Goal: Information Seeking & Learning: Learn about a topic

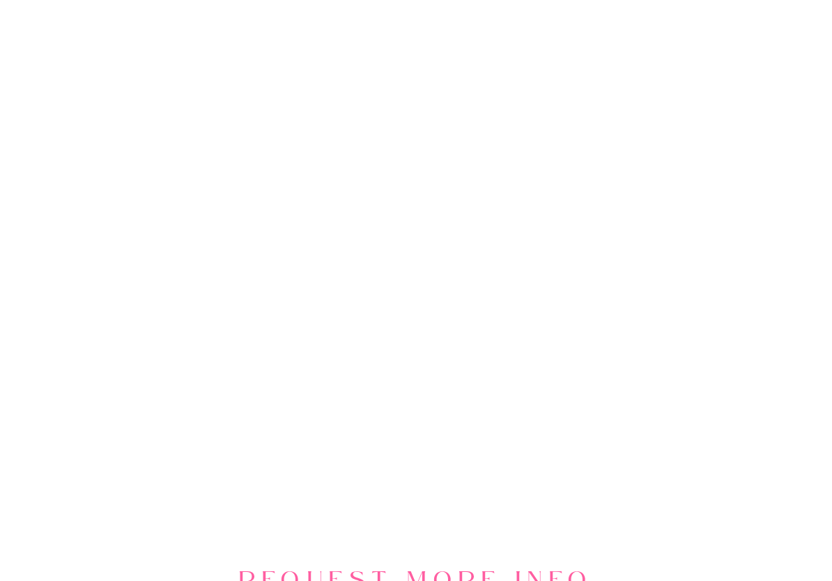
scroll to position [1387, 0]
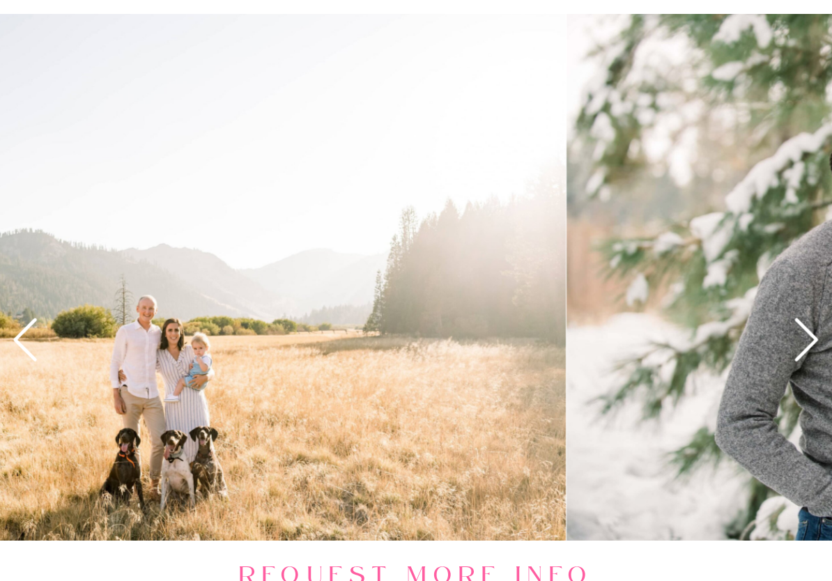
click at [796, 345] on icon at bounding box center [806, 340] width 52 height 52
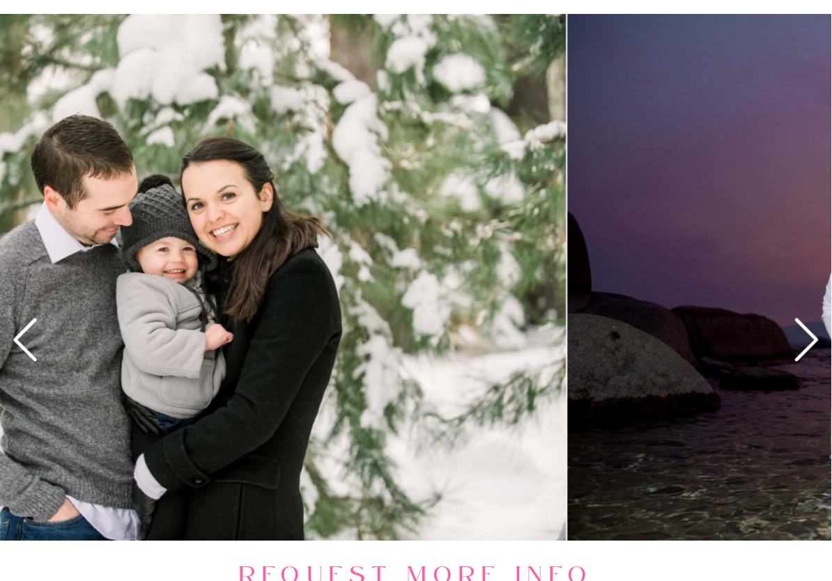
click at [799, 351] on icon at bounding box center [806, 340] width 52 height 52
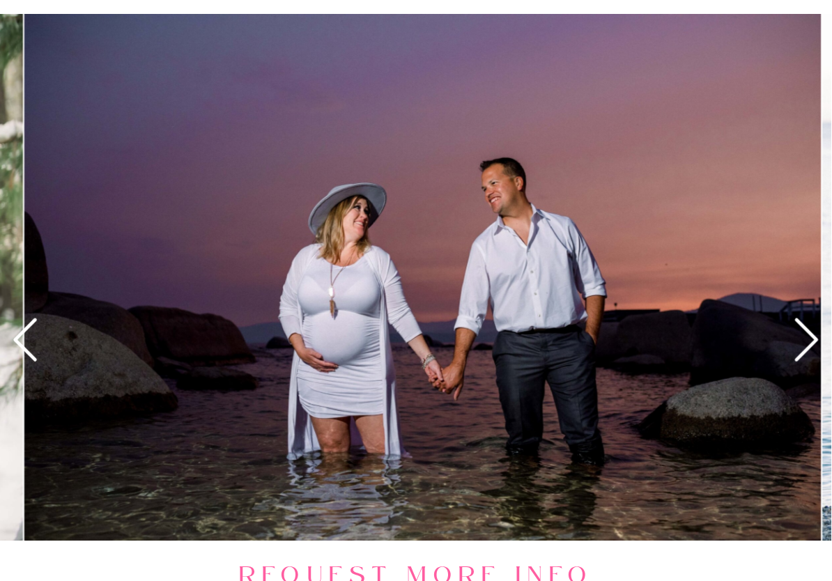
click at [803, 344] on icon at bounding box center [806, 340] width 52 height 52
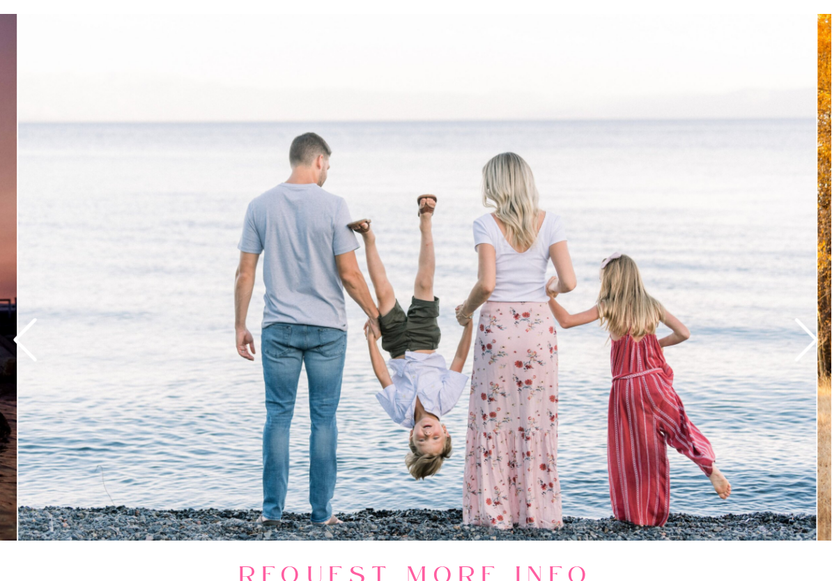
click at [802, 339] on icon at bounding box center [806, 340] width 52 height 52
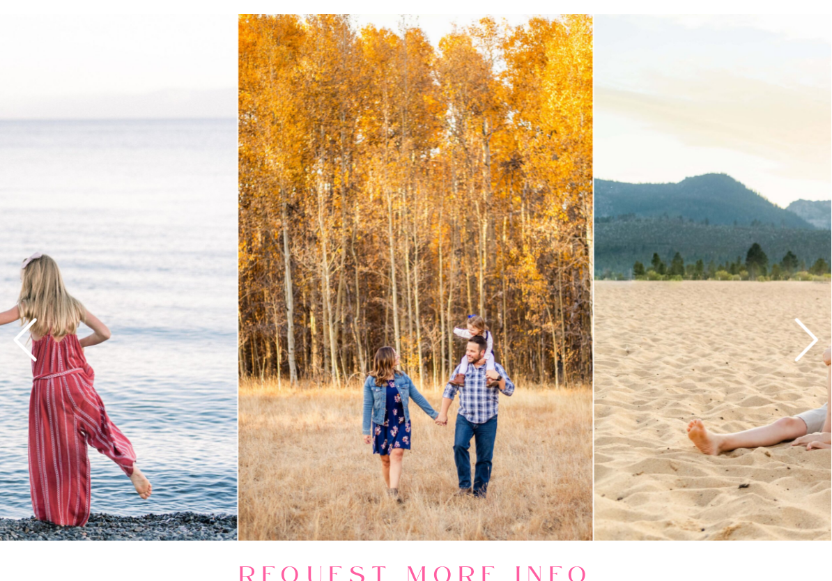
click at [803, 336] on icon at bounding box center [806, 340] width 52 height 52
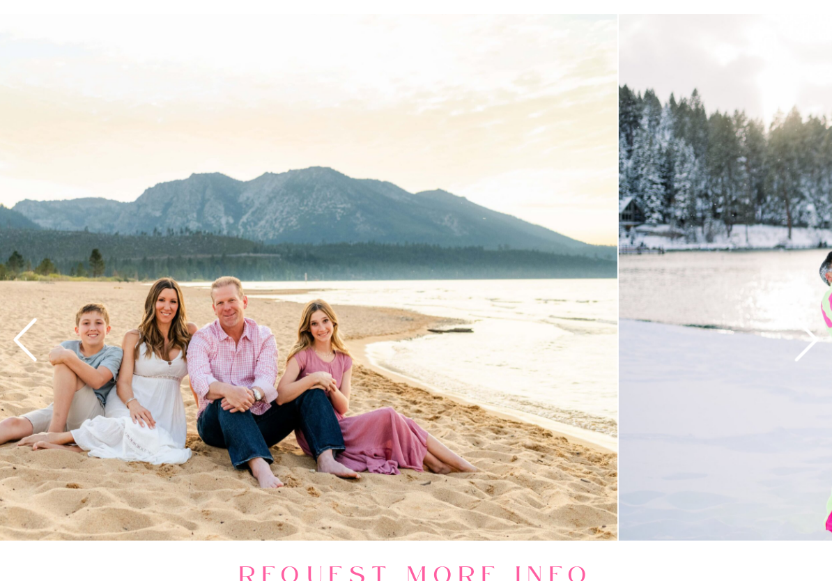
click at [799, 334] on icon at bounding box center [806, 340] width 52 height 52
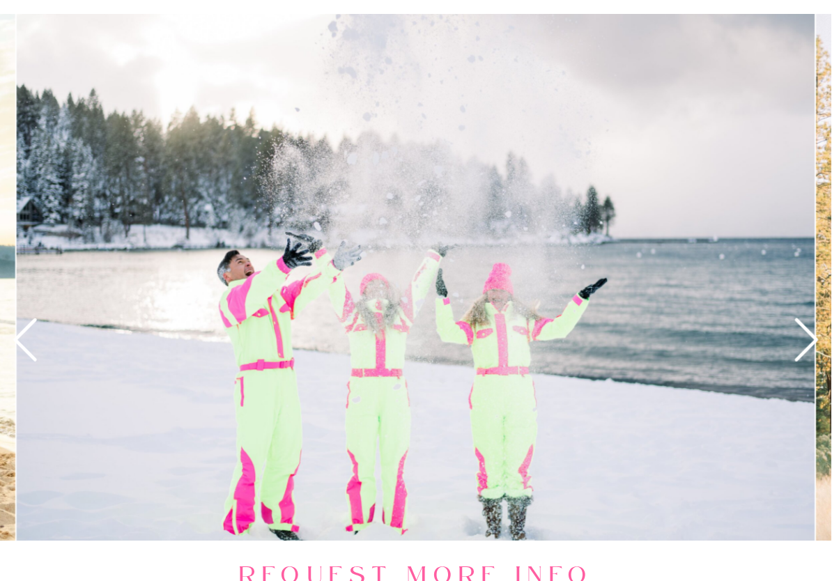
click at [798, 333] on icon at bounding box center [806, 340] width 52 height 52
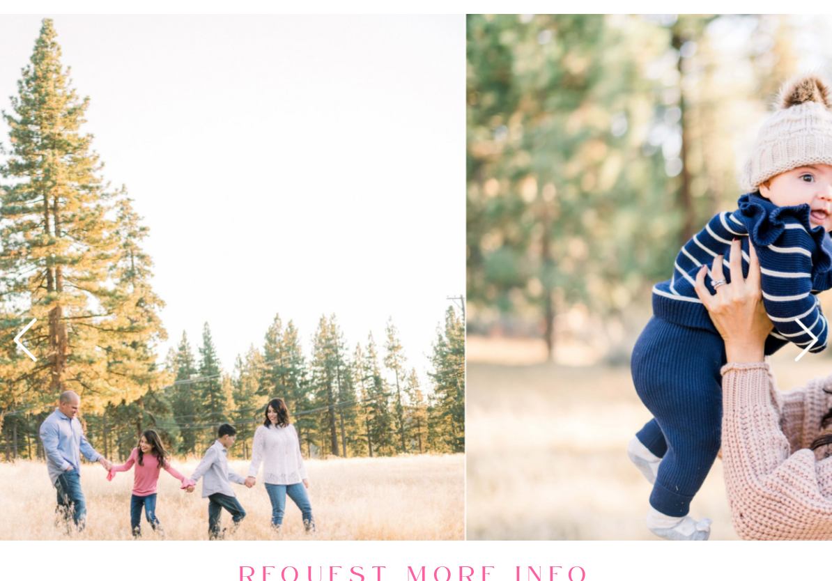
click at [802, 332] on icon at bounding box center [806, 340] width 52 height 52
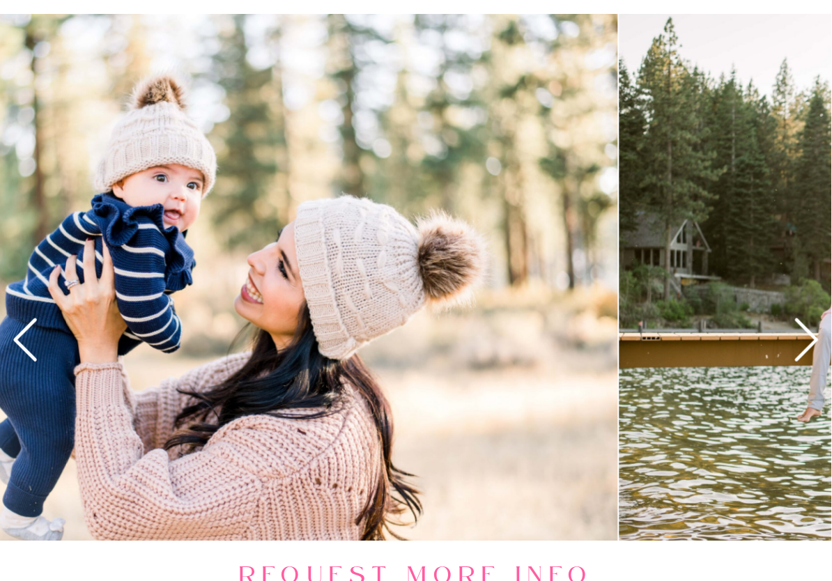
click at [801, 331] on icon at bounding box center [806, 340] width 52 height 52
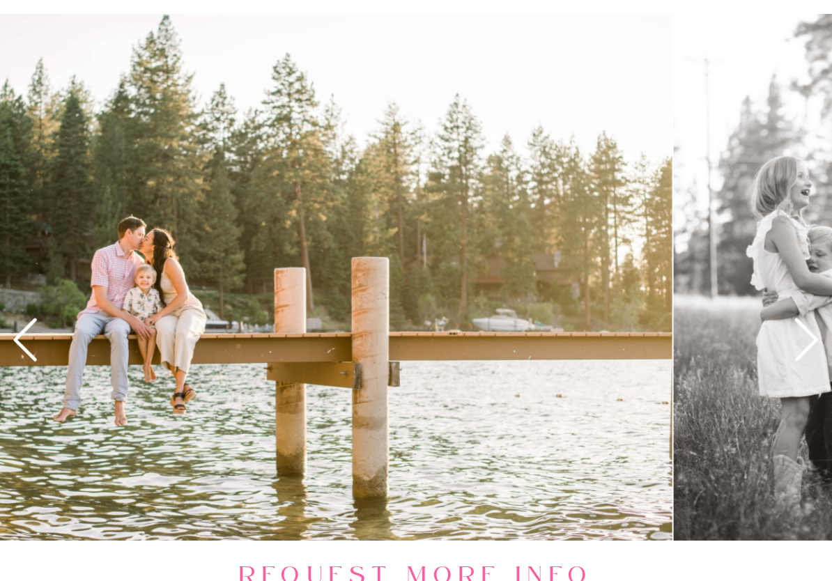
click at [801, 330] on icon at bounding box center [806, 340] width 52 height 52
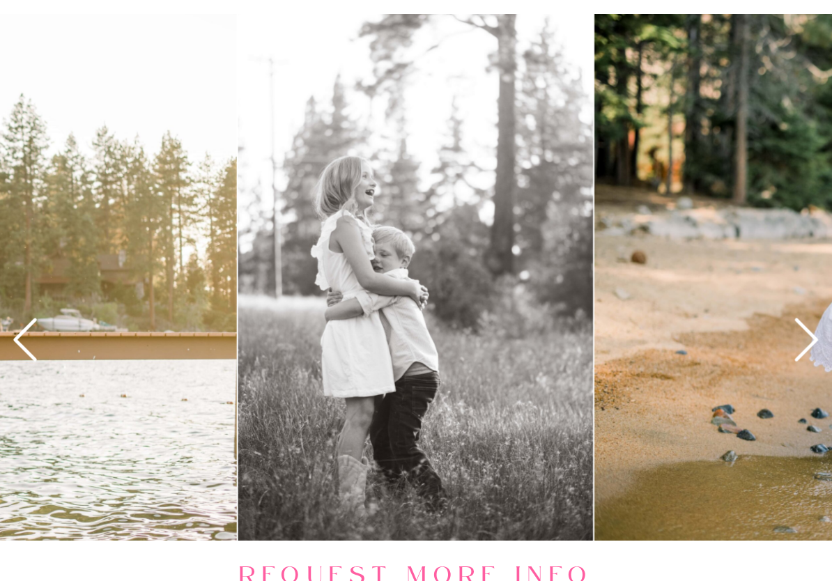
click at [803, 330] on icon at bounding box center [806, 340] width 52 height 52
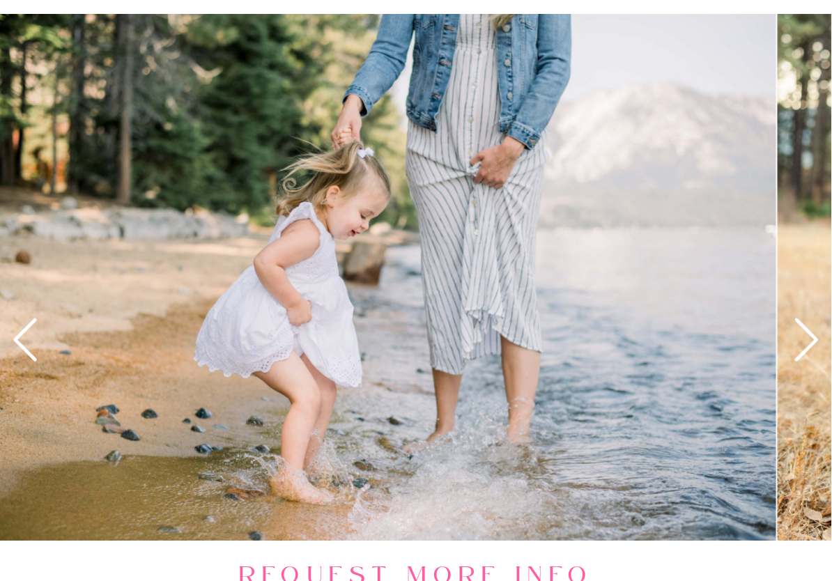
click at [805, 330] on icon at bounding box center [806, 339] width 23 height 43
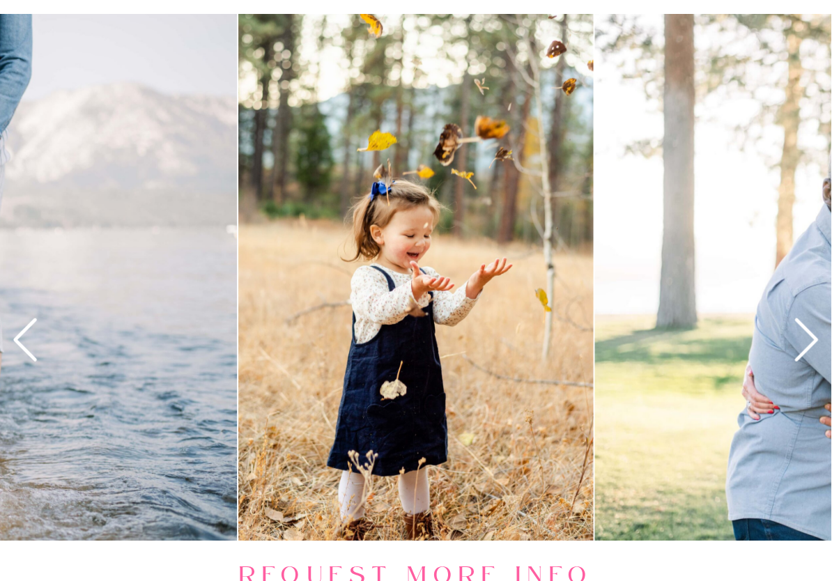
click at [802, 330] on icon at bounding box center [806, 340] width 52 height 52
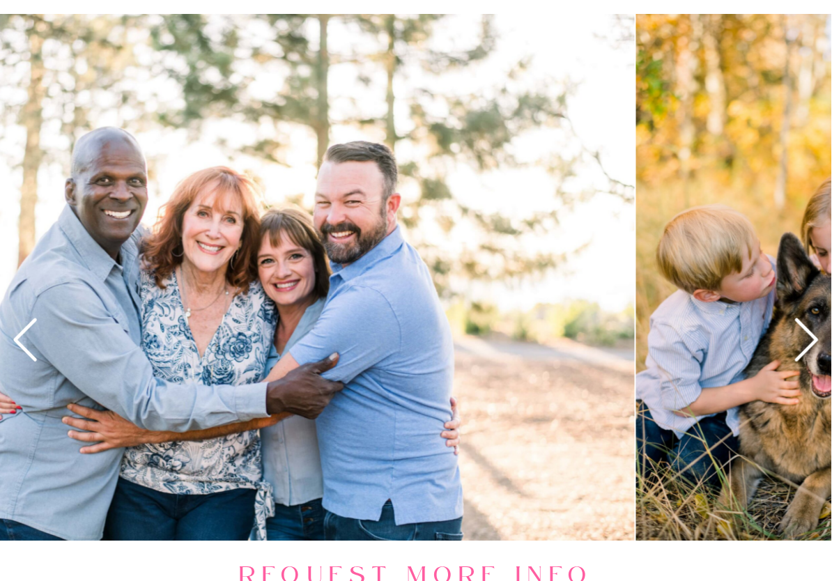
click at [802, 328] on icon at bounding box center [806, 340] width 52 height 52
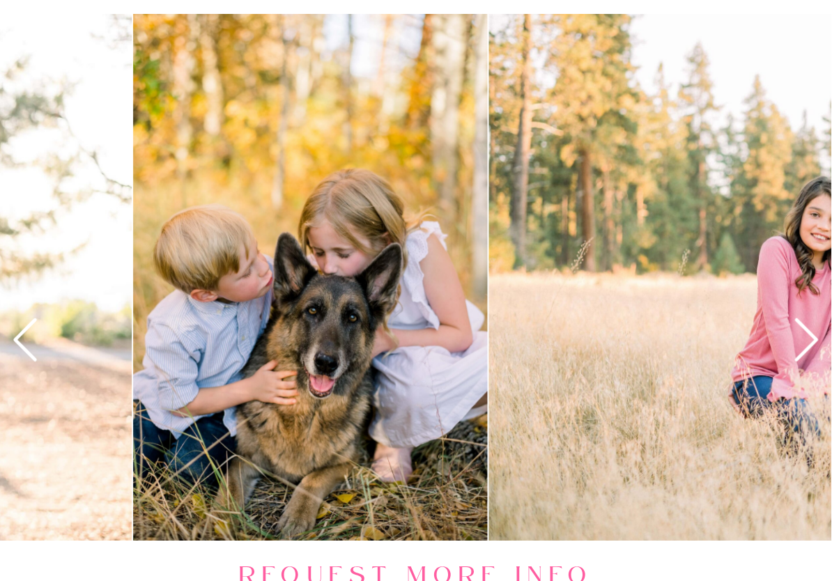
click at [802, 329] on icon at bounding box center [806, 340] width 52 height 52
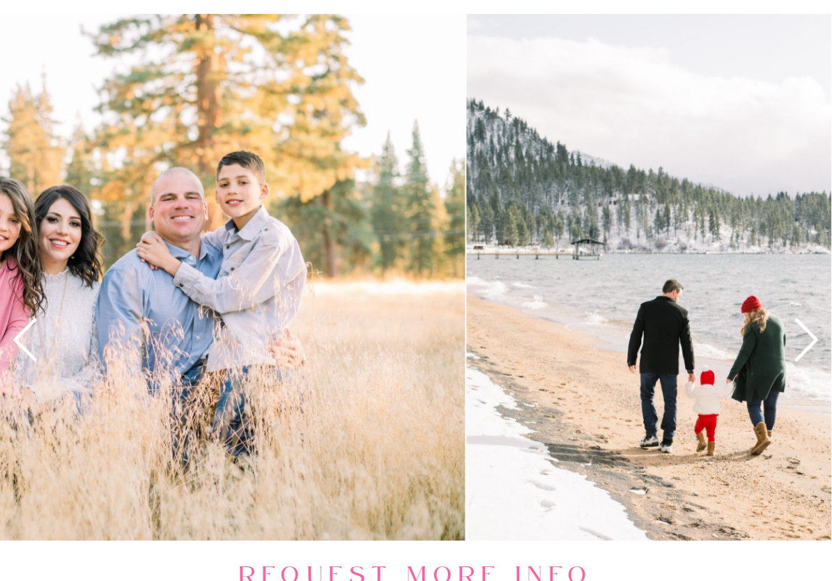
click at [798, 333] on icon at bounding box center [806, 340] width 52 height 52
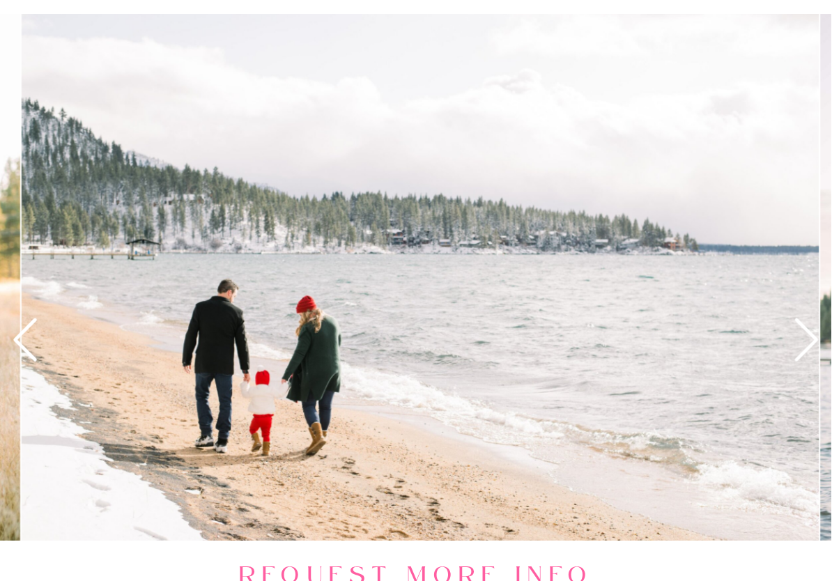
click at [799, 334] on icon at bounding box center [806, 340] width 52 height 52
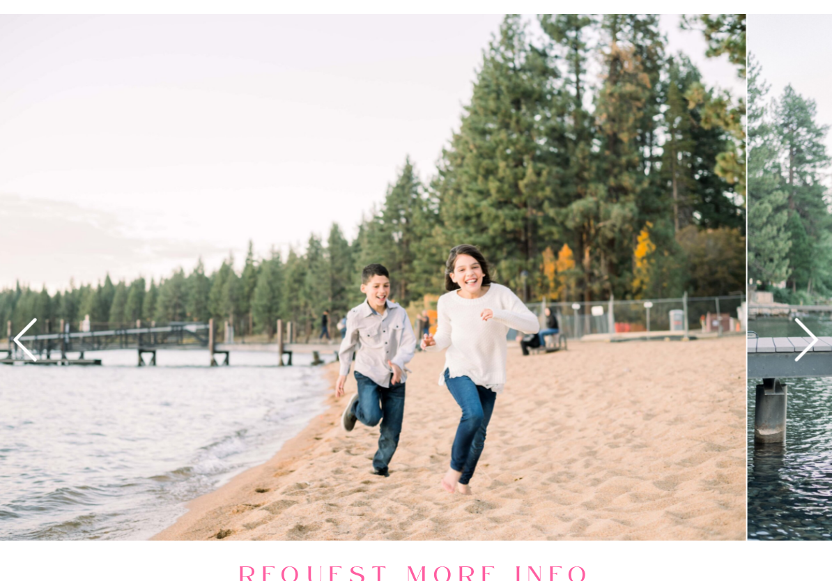
click at [801, 336] on icon at bounding box center [806, 340] width 52 height 52
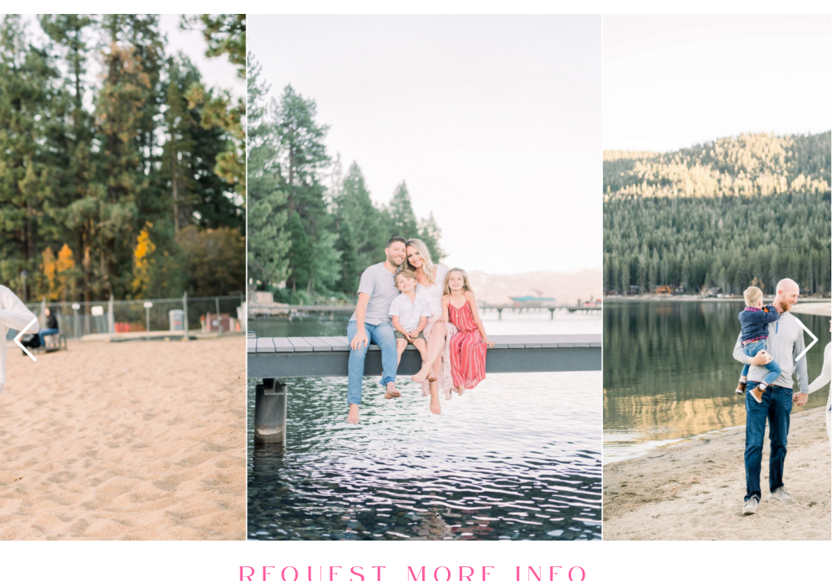
click at [799, 339] on icon at bounding box center [806, 340] width 52 height 52
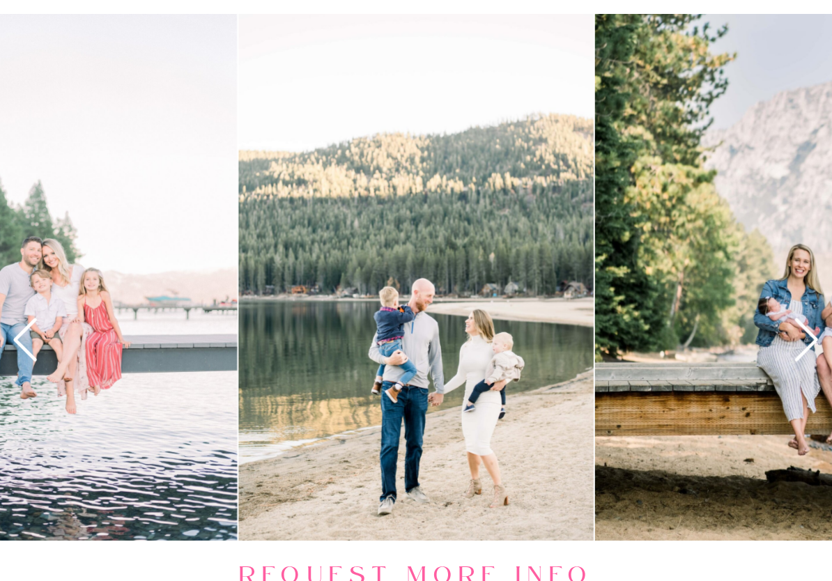
click at [801, 339] on icon at bounding box center [806, 340] width 52 height 52
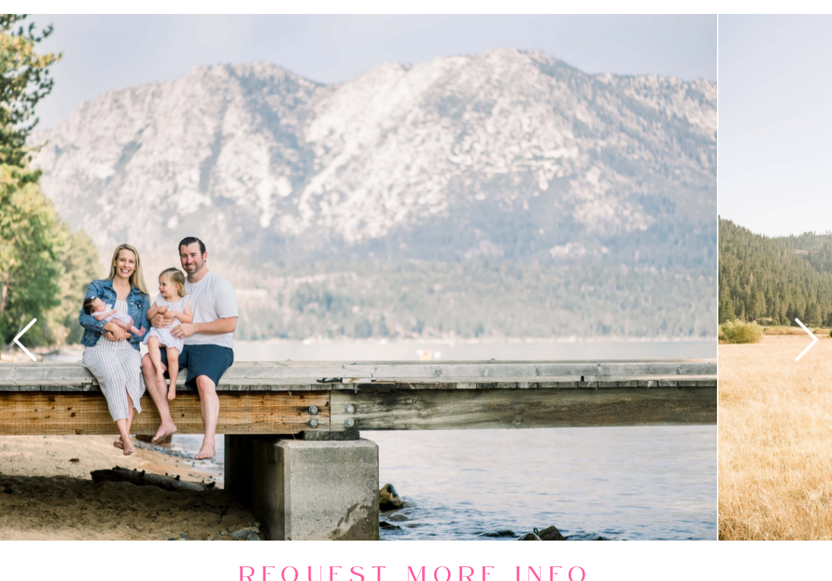
click at [800, 339] on icon at bounding box center [806, 340] width 52 height 52
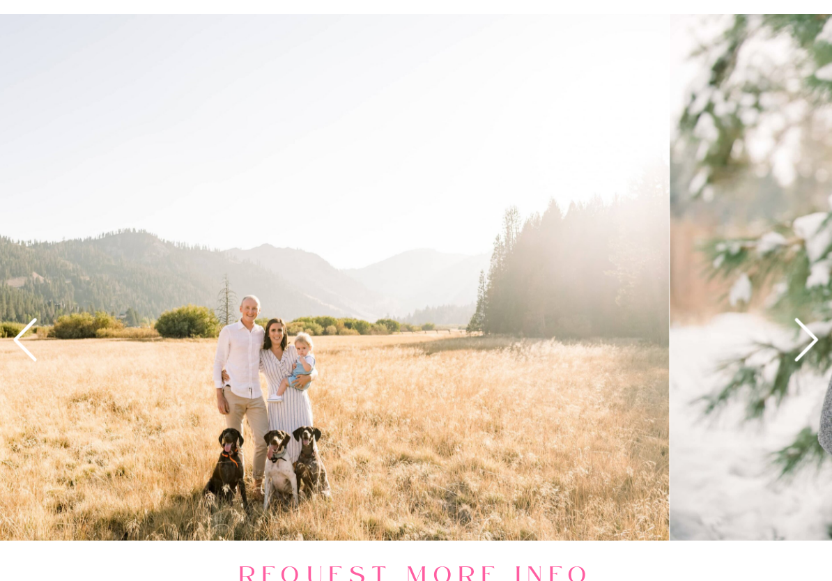
click at [798, 343] on icon at bounding box center [806, 340] width 52 height 52
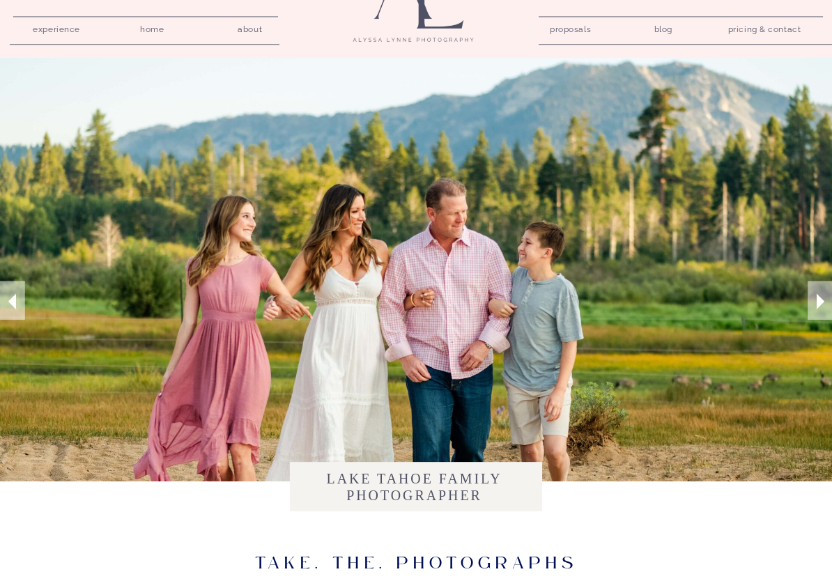
scroll to position [0, 0]
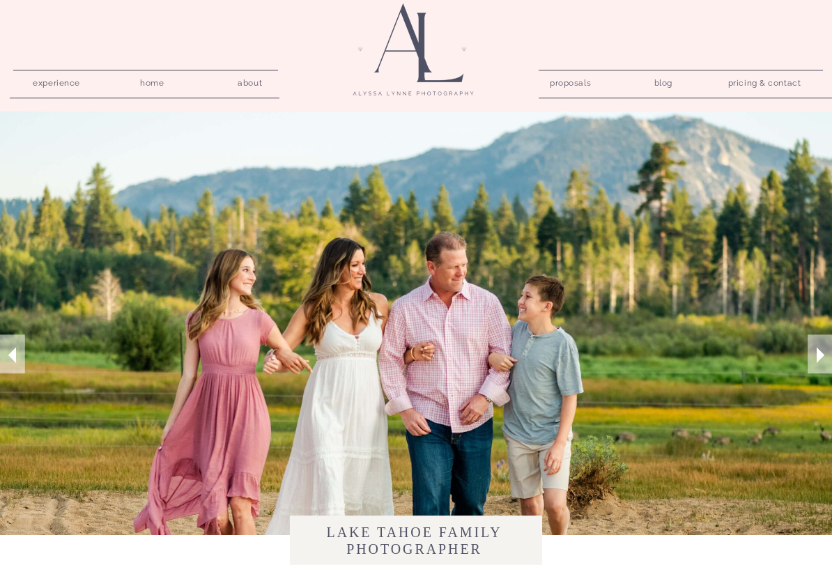
click at [672, 78] on nav "blog" at bounding box center [663, 80] width 40 height 13
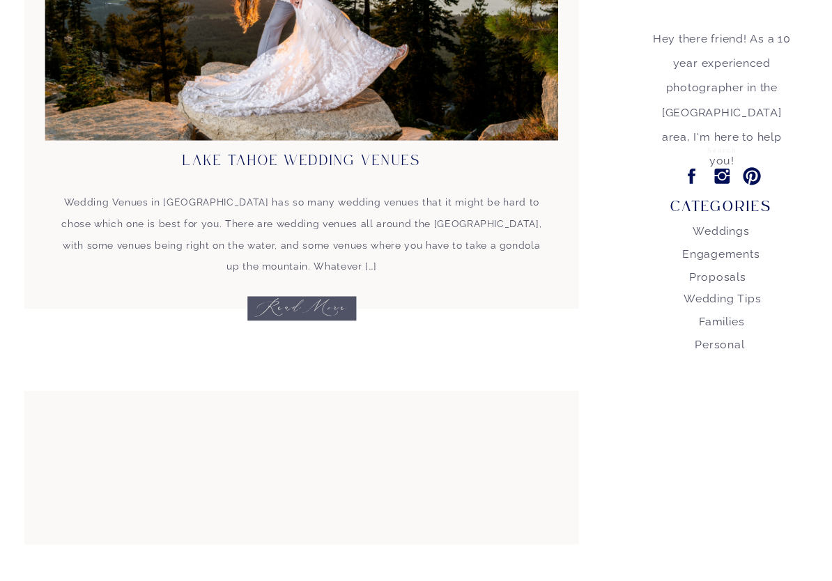
scroll to position [365, 0]
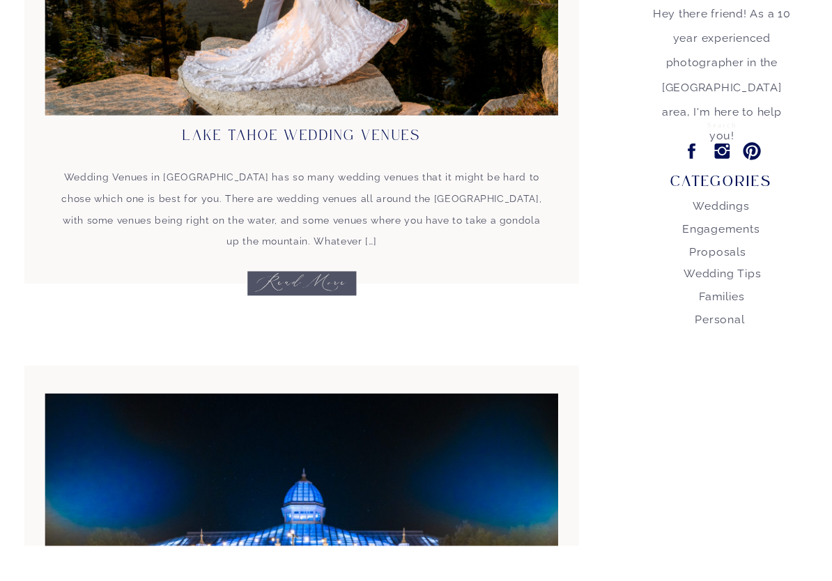
click at [733, 320] on nav "Families" at bounding box center [722, 330] width 164 height 20
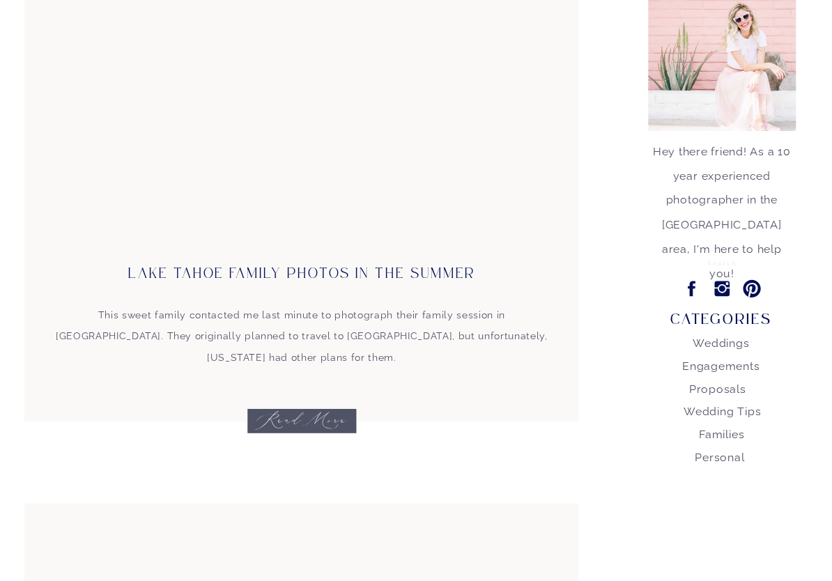
scroll to position [254, 0]
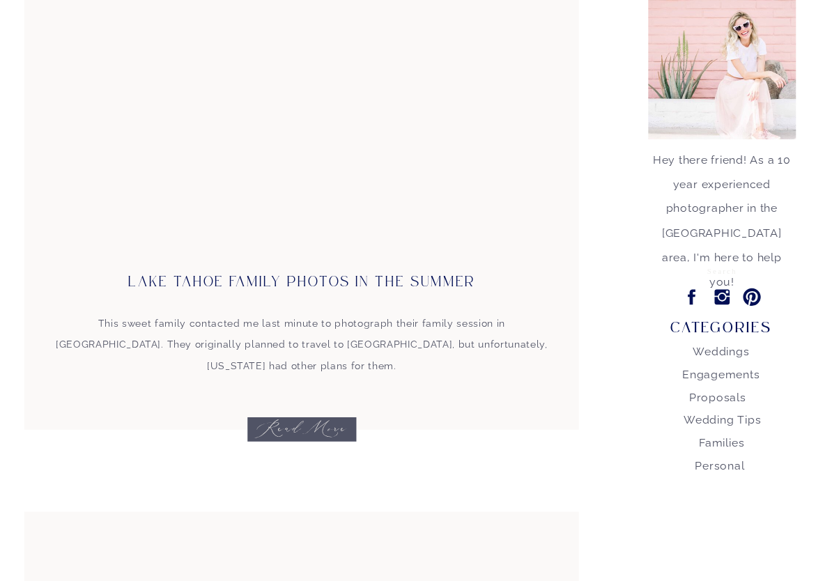
click at [441, 279] on link "Lake Tahoe Family Photos in the Summer" at bounding box center [301, 282] width 347 height 14
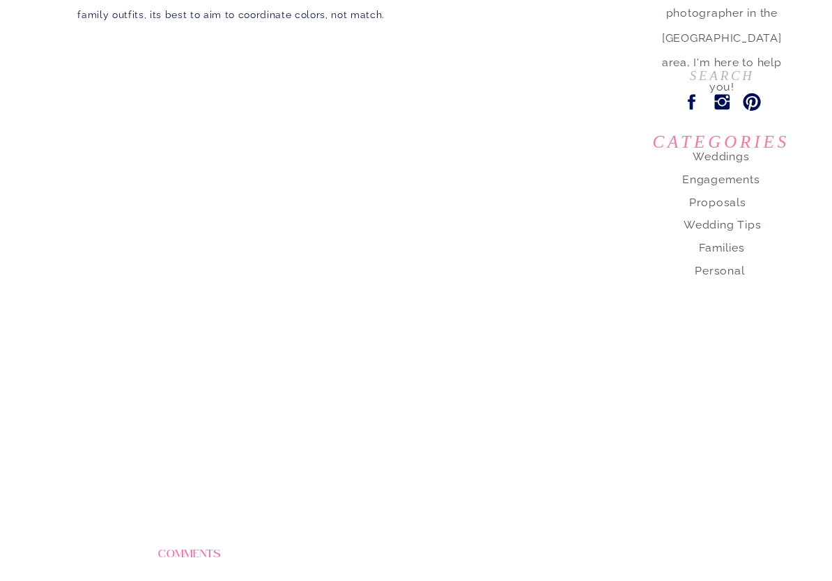
scroll to position [450, 0]
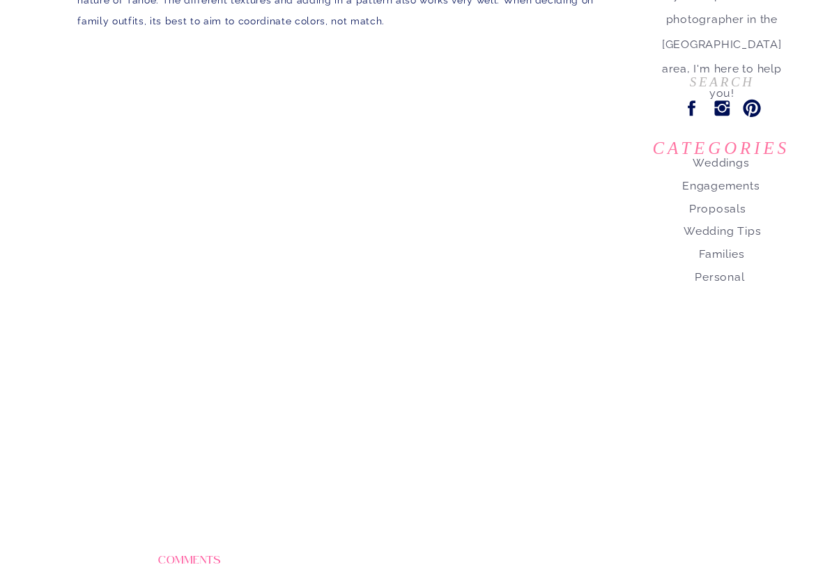
click at [731, 109] on icon at bounding box center [722, 108] width 20 height 20
